Goal: Task Accomplishment & Management: Manage account settings

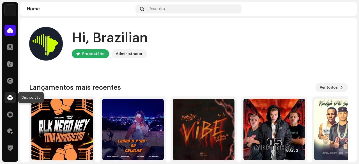
click at [11, 99] on span at bounding box center [10, 97] width 6 height 4
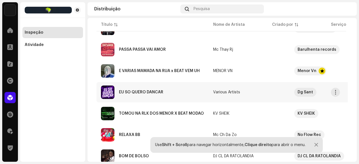
scroll to position [140, 0]
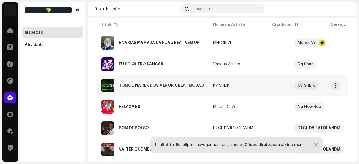
click at [153, 86] on div "TOMOU NA RLK DOS MENOR X BEAT MODAO" at bounding box center [161, 86] width 85 height 4
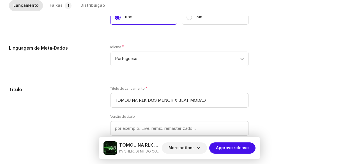
scroll to position [84, 0]
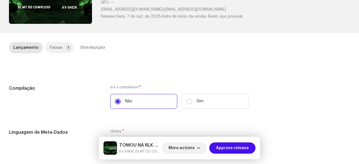
click at [63, 52] on p-tab "Faixas 1" at bounding box center [59, 47] width 29 height 11
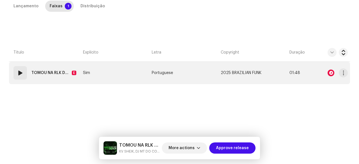
scroll to position [126, 0]
click at [23, 68] on div "01" at bounding box center [19, 72] width 13 height 13
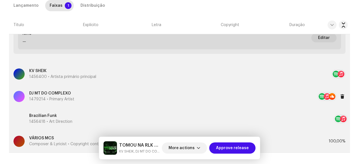
scroll to position [112, 0]
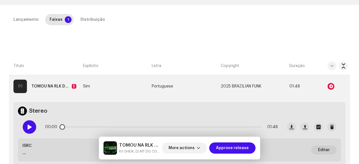
click at [27, 127] on span at bounding box center [29, 127] width 5 height 4
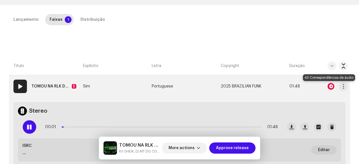
click at [331, 86] on div at bounding box center [331, 86] width 7 height 7
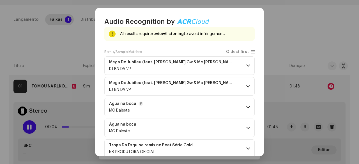
scroll to position [84, 0]
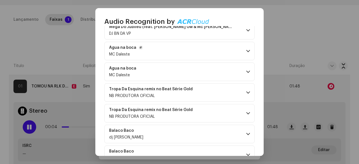
click at [162, 52] on p-accordion-header "Agua na boca MC Daleste" at bounding box center [179, 51] width 150 height 19
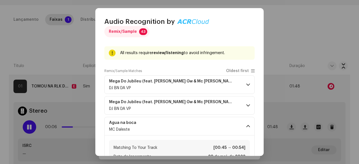
scroll to position [0, 0]
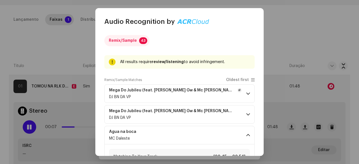
click at [185, 95] on div "DJ BN DA VP" at bounding box center [175, 97] width 133 height 4
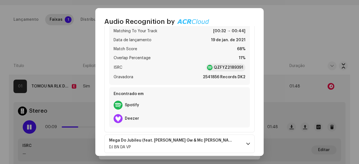
scroll to position [140, 0]
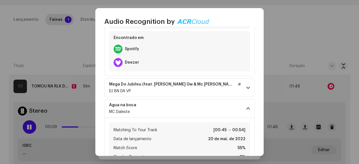
click at [169, 94] on p-accordion-header "Mega Do Jubileu (feat. [PERSON_NAME] Gw & Mc [PERSON_NAME]) DJ BN DA VP" at bounding box center [179, 88] width 150 height 19
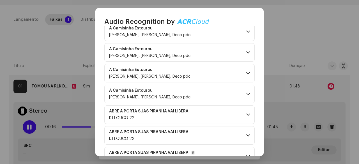
scroll to position [1174, 0]
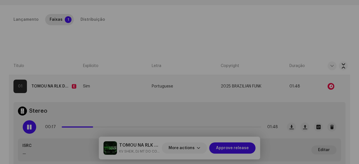
click at [69, 57] on div "Audio Recognition by Remix/Sample 43 All results require review/listening to av…" at bounding box center [179, 82] width 359 height 164
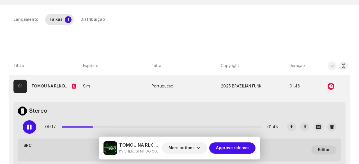
scroll to position [5018, 0]
click at [89, 22] on div "Distribuição" at bounding box center [93, 19] width 24 height 11
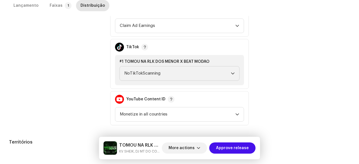
scroll to position [269, 0]
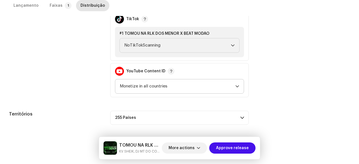
click at [139, 87] on span "Monetize in all countries" at bounding box center [178, 86] width 116 height 14
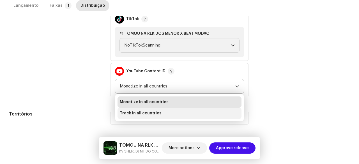
click at [134, 111] on span "Track in all countries" at bounding box center [141, 114] width 42 height 6
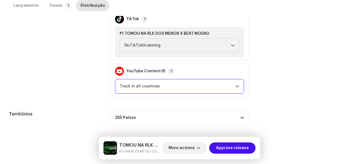
click at [86, 99] on div "Data inicial do lançamento Quando você quer distribuir seu lançamento? * Assim …" at bounding box center [179, 12] width 341 height 225
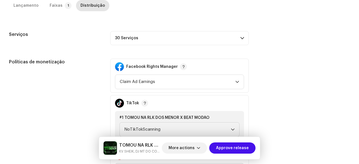
scroll to position [157, 0]
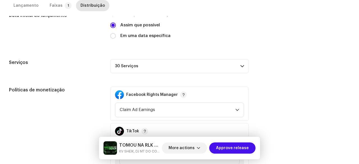
click at [134, 68] on p-accordion-header "30 Serviços" at bounding box center [179, 66] width 139 height 14
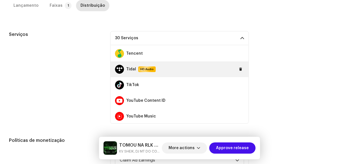
scroll to position [393, 0]
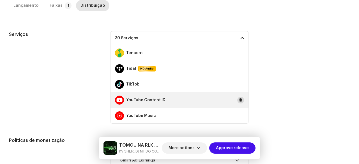
click at [239, 101] on span at bounding box center [240, 100] width 3 height 4
click at [232, 100] on span "Adicionar" at bounding box center [231, 100] width 18 height 11
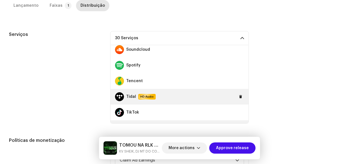
scroll to position [337, 0]
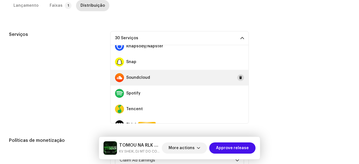
click at [239, 77] on span at bounding box center [240, 77] width 3 height 4
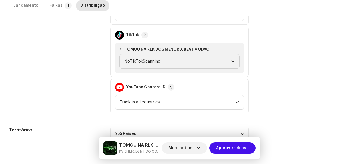
scroll to position [348, 0]
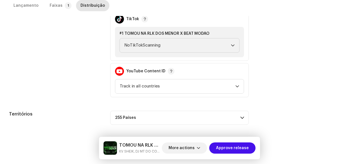
click at [90, 84] on div "Políticas de monetização" at bounding box center [55, 35] width 92 height 123
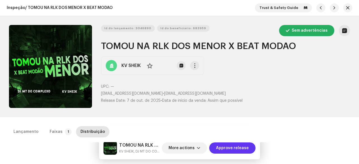
scroll to position [0, 0]
click at [230, 145] on span "Approve release" at bounding box center [232, 148] width 33 height 11
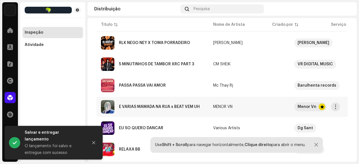
scroll to position [84, 0]
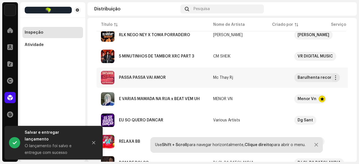
click at [154, 78] on div "PASSA PASSA VAI AMOR" at bounding box center [142, 78] width 47 height 4
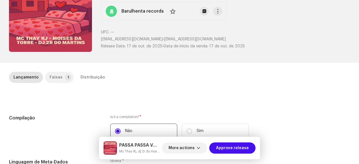
click at [63, 81] on p-tab "Faixas 1" at bounding box center [59, 77] width 29 height 11
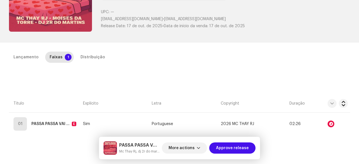
scroll to position [56, 0]
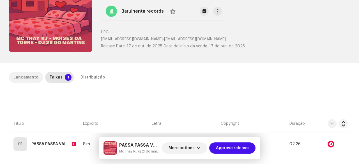
click at [29, 76] on div "Lançamento" at bounding box center [25, 77] width 25 height 11
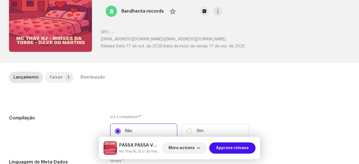
click at [58, 77] on div "Faixas" at bounding box center [56, 77] width 13 height 11
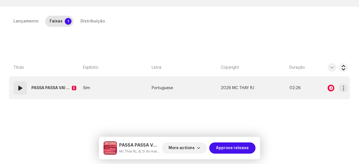
click at [22, 92] on div "01" at bounding box center [19, 87] width 13 height 13
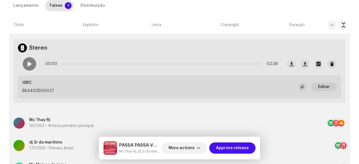
scroll to position [168, 0]
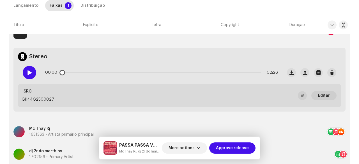
click at [30, 73] on span at bounding box center [29, 72] width 5 height 4
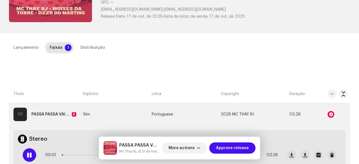
scroll to position [84, 0]
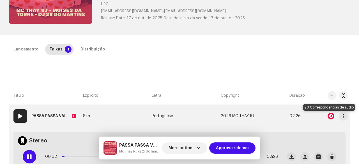
click at [328, 116] on div at bounding box center [331, 116] width 7 height 7
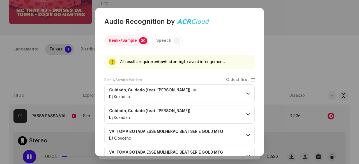
click at [187, 99] on p-accordion-header "Cuidado, Cuidado (feat. [PERSON_NAME]) Dj Kokadah" at bounding box center [179, 93] width 150 height 19
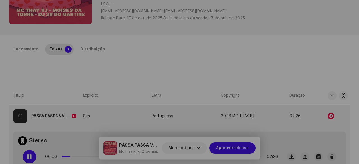
click at [64, 71] on div "Audio Recognition by Remix/Sample 20 Speech ! All results require review/listen…" at bounding box center [179, 82] width 359 height 164
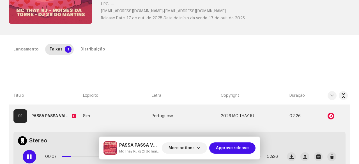
scroll to position [168, 0]
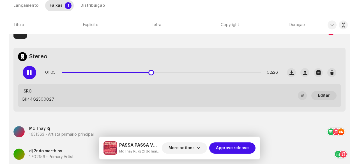
drag, startPoint x: 80, startPoint y: 74, endPoint x: 149, endPoint y: 75, distance: 69.3
click at [149, 75] on div "01:05 02:26" at bounding box center [161, 72] width 233 height 11
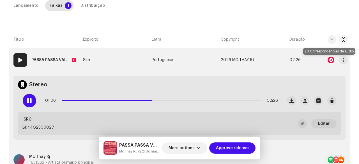
click at [328, 59] on div at bounding box center [331, 60] width 7 height 7
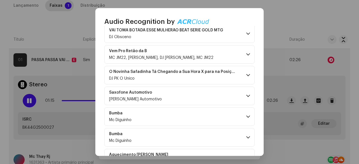
scroll to position [10, 0]
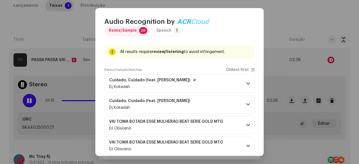
click at [194, 82] on p-accordion-header "Cuidado, Cuidado (feat. [PERSON_NAME]) Dj Kokadah" at bounding box center [179, 83] width 150 height 19
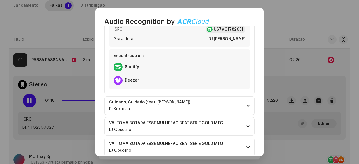
scroll to position [178, 0]
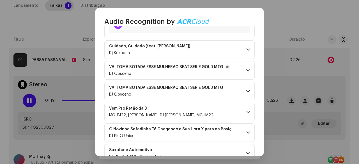
click at [195, 77] on p-accordion-header "VAI TOMA BOTADA ESSE MULHERÃO BEAT SÉRIE GOLD MTG DJ [PERSON_NAME]" at bounding box center [179, 70] width 150 height 19
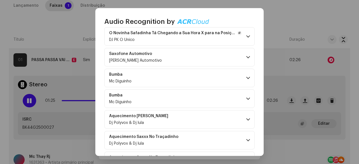
scroll to position [431, 0]
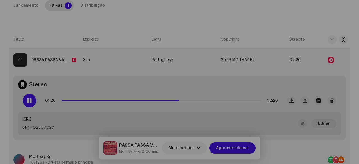
click at [59, 45] on div "Audio Recognition by Remix/Sample 20 Speech ! All results require review/listen…" at bounding box center [179, 82] width 359 height 164
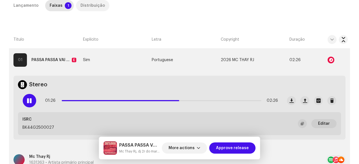
click at [89, 4] on div "Distribuição" at bounding box center [93, 5] width 24 height 11
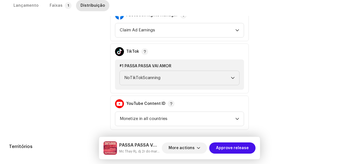
scroll to position [365, 0]
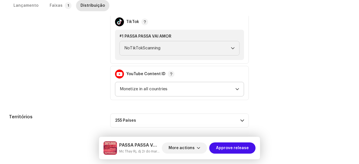
click at [129, 89] on span "Monetize in all countries" at bounding box center [178, 89] width 116 height 14
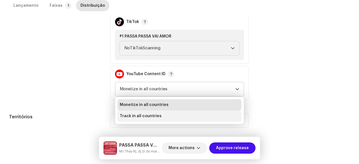
click at [129, 116] on span "Track in all countries" at bounding box center [141, 116] width 42 height 6
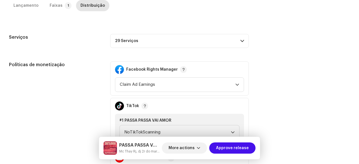
scroll to position [253, 0]
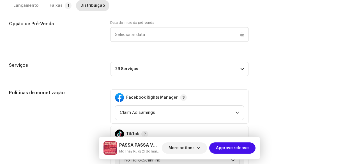
click at [137, 69] on p-accordion-header "29 Serviços" at bounding box center [179, 69] width 139 height 14
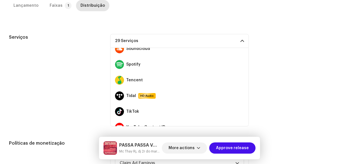
scroll to position [321, 0]
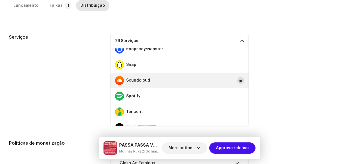
click at [239, 80] on span at bounding box center [240, 80] width 3 height 4
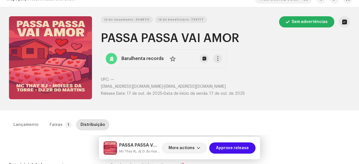
scroll to position [0, 0]
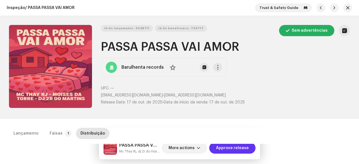
click at [241, 150] on span "Approve release" at bounding box center [232, 148] width 33 height 11
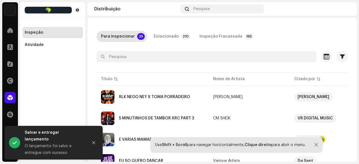
scroll to position [56, 0]
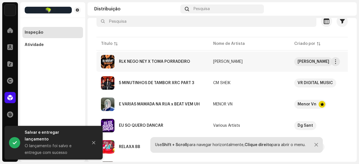
click at [154, 61] on div "RLK NEGO NEY X TOMA PORRADEIRO" at bounding box center [154, 62] width 71 height 4
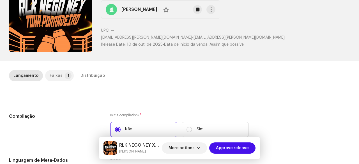
click at [57, 77] on div "Faixas" at bounding box center [56, 75] width 13 height 11
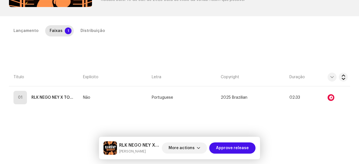
scroll to position [126, 0]
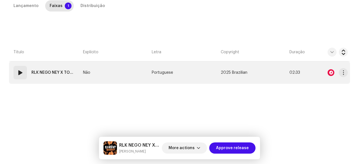
click at [20, 72] on span at bounding box center [20, 72] width 7 height 7
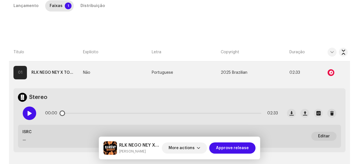
click at [26, 113] on div at bounding box center [29, 113] width 13 height 13
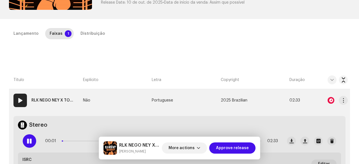
scroll to position [98, 0]
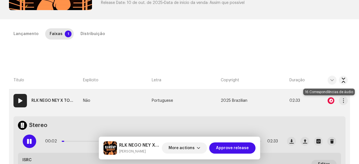
click at [328, 99] on div at bounding box center [331, 100] width 7 height 7
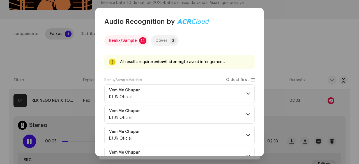
click at [159, 44] on div "Cover" at bounding box center [161, 40] width 12 height 11
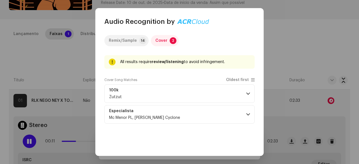
click at [138, 41] on p-tab "Remix/Sample 14" at bounding box center [126, 40] width 44 height 11
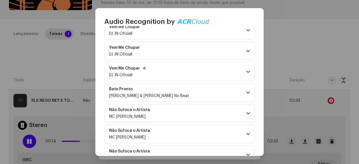
scroll to position [112, 0]
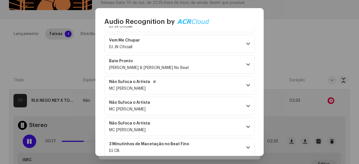
click at [170, 87] on p-accordion-header "Não Sufoca o Artista MC [PERSON_NAME]" at bounding box center [179, 85] width 150 height 19
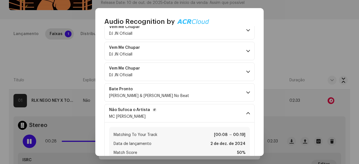
scroll to position [28, 0]
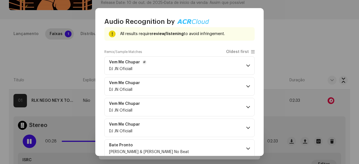
click at [171, 65] on p-accordion-header "Vem Me Chupar DJ JN Oficiall" at bounding box center [179, 65] width 150 height 19
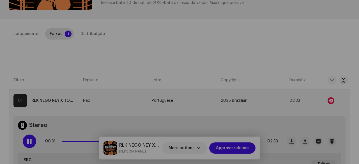
click at [61, 66] on div "Audio Recognition by Remix/Sample 14 Cover 2 All results require review/listeni…" at bounding box center [179, 82] width 359 height 164
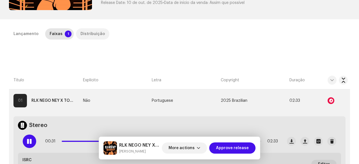
click at [90, 32] on div "Distribuição" at bounding box center [93, 33] width 24 height 11
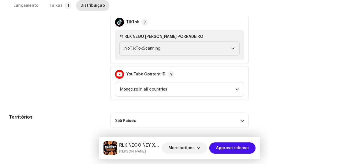
scroll to position [210, 0]
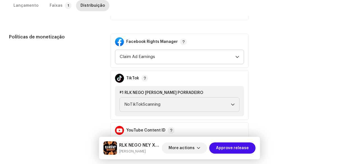
click at [131, 59] on span "Claim Ad Earnings" at bounding box center [178, 57] width 116 height 14
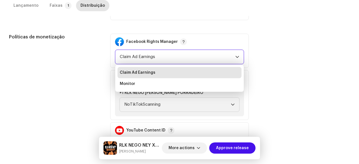
click at [89, 59] on div "Políticas de monetização" at bounding box center [55, 95] width 92 height 123
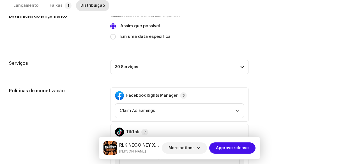
scroll to position [154, 0]
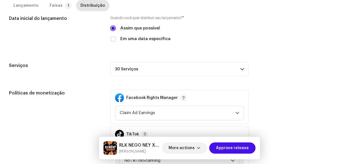
click at [139, 67] on p-accordion-header "30 Serviços" at bounding box center [179, 69] width 139 height 14
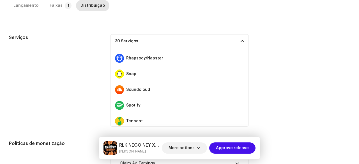
scroll to position [337, 0]
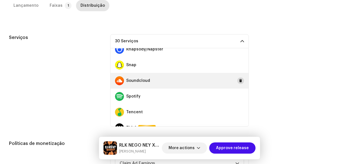
click at [239, 81] on span at bounding box center [240, 81] width 3 height 4
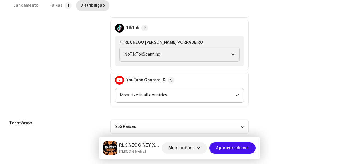
scroll to position [348, 0]
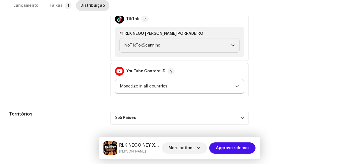
click at [134, 84] on span "Monetize in all countries" at bounding box center [178, 86] width 116 height 14
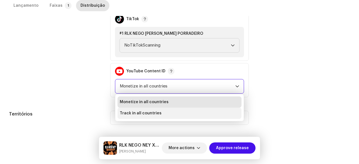
click at [133, 113] on span "Track in all countries" at bounding box center [141, 114] width 42 height 6
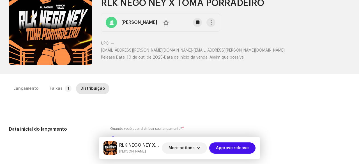
scroll to position [11, 0]
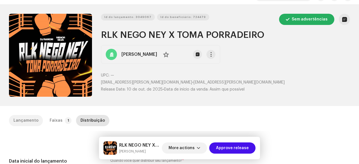
click at [33, 118] on div "Lançamento" at bounding box center [25, 120] width 25 height 11
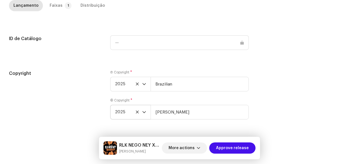
scroll to position [579, 0]
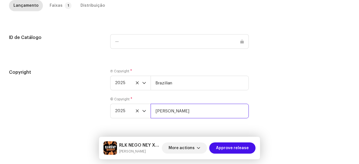
drag, startPoint x: 195, startPoint y: 113, endPoint x: 155, endPoint y: 112, distance: 40.4
click at [155, 112] on input "[PERSON_NAME]" at bounding box center [200, 111] width 98 height 15
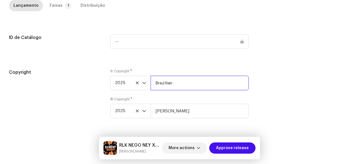
drag, startPoint x: 173, startPoint y: 83, endPoint x: 152, endPoint y: 84, distance: 20.8
click at [152, 84] on input "Brazilian" at bounding box center [200, 83] width 98 height 15
paste input "[PERSON_NAME]"
type input "[PERSON_NAME]"
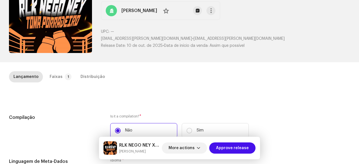
scroll to position [84, 0]
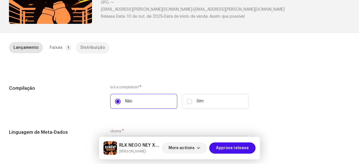
click at [87, 50] on div "Distribuição" at bounding box center [93, 47] width 24 height 11
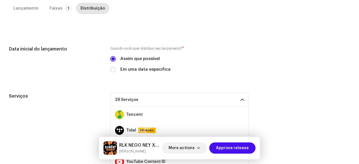
scroll to position [67, 0]
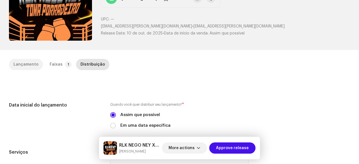
click at [32, 63] on div "Lançamento" at bounding box center [25, 64] width 25 height 11
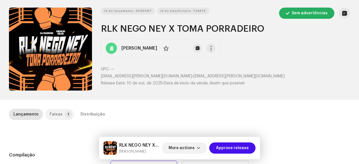
click at [57, 113] on div "Faixas" at bounding box center [56, 114] width 13 height 11
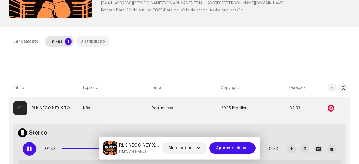
click at [91, 45] on div "Distribuição" at bounding box center [93, 41] width 24 height 11
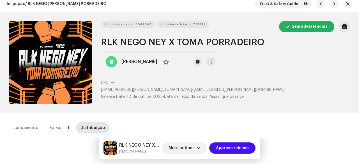
scroll to position [0, 0]
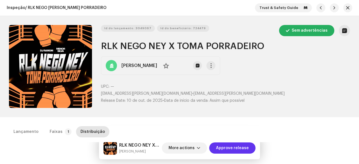
click at [234, 147] on span "Approve release" at bounding box center [232, 148] width 33 height 11
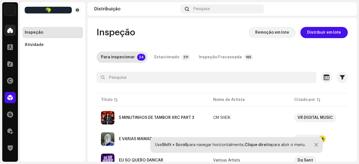
click at [7, 28] on span at bounding box center [10, 30] width 6 height 4
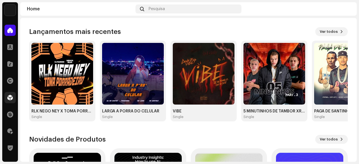
scroll to position [56, 0]
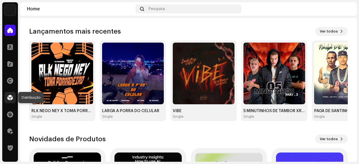
click at [6, 100] on div at bounding box center [9, 97] width 11 height 11
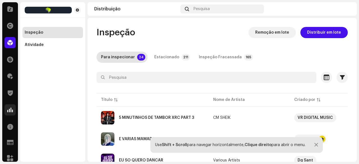
scroll to position [59, 0]
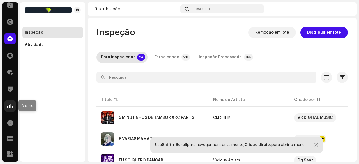
click at [10, 107] on span at bounding box center [10, 106] width 6 height 4
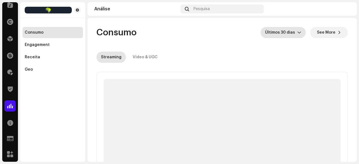
click at [280, 33] on span "Últimos 30 dias" at bounding box center [281, 32] width 32 height 11
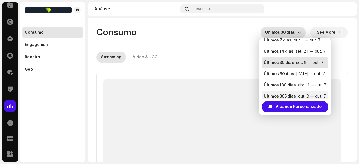
scroll to position [11, 0]
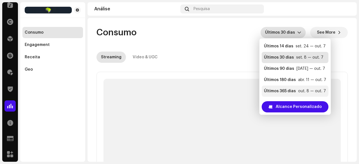
click at [293, 89] on div "Últimos 365 dias" at bounding box center [280, 91] width 32 height 6
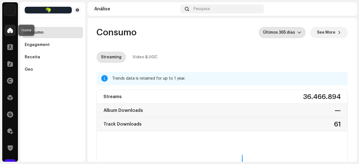
click at [8, 32] on span at bounding box center [10, 30] width 6 height 4
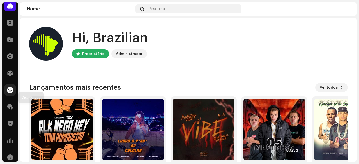
scroll to position [56, 0]
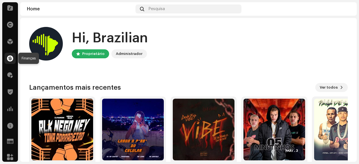
click at [10, 59] on span at bounding box center [10, 58] width 6 height 4
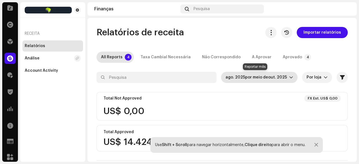
click at [243, 80] on span "ago. 2025 por meio de out. 2025" at bounding box center [258, 77] width 64 height 11
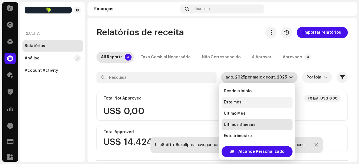
click at [237, 103] on span "Este mês" at bounding box center [233, 103] width 18 height 6
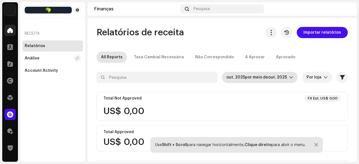
click at [8, 29] on span at bounding box center [10, 30] width 6 height 4
